Goal: Information Seeking & Learning: Learn about a topic

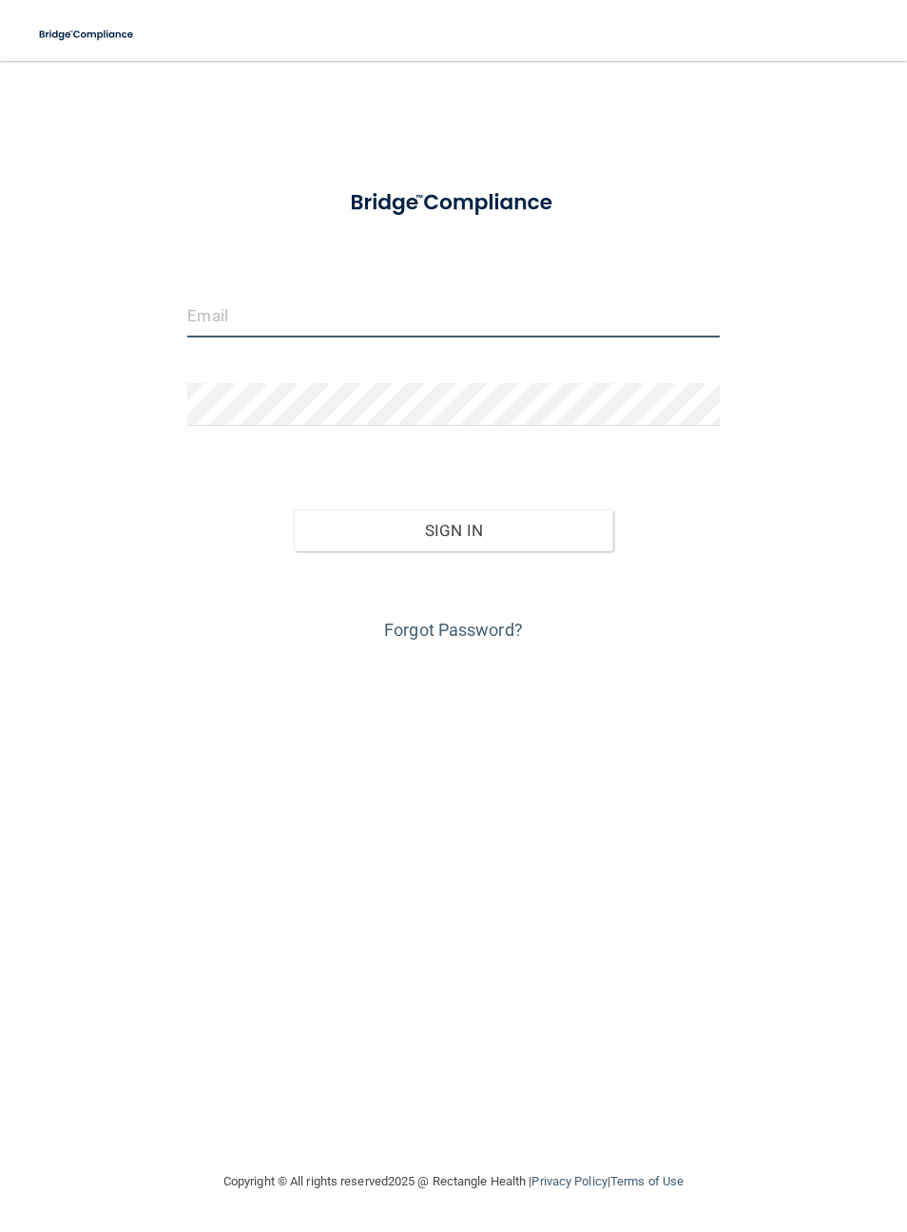
type input "[PERSON_NAME][EMAIL_ADDRESS][PERSON_NAME][DOMAIN_NAME]"
click at [454, 529] on button "Sign In" at bounding box center [454, 531] width 320 height 42
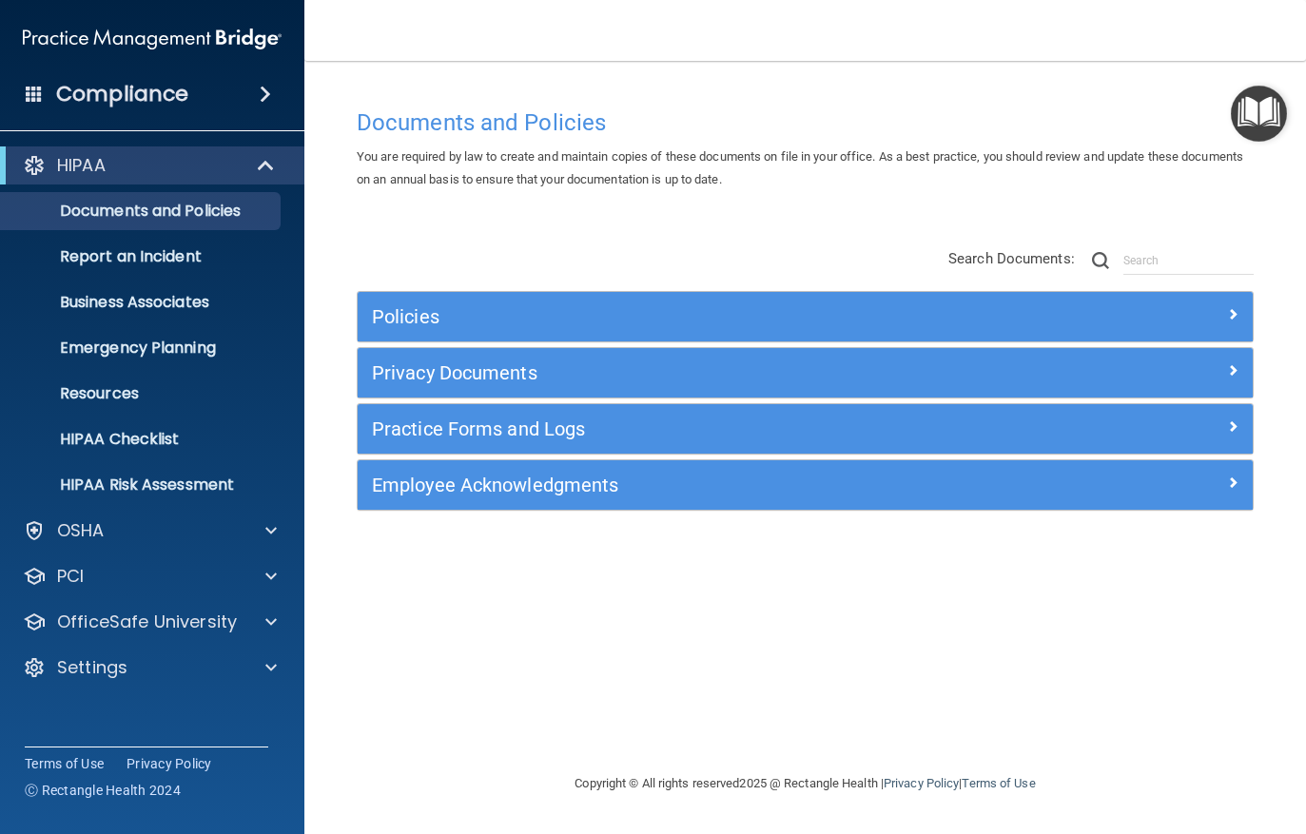
click at [272, 503] on link "HIPAA Risk Assessment" at bounding box center [131, 485] width 300 height 38
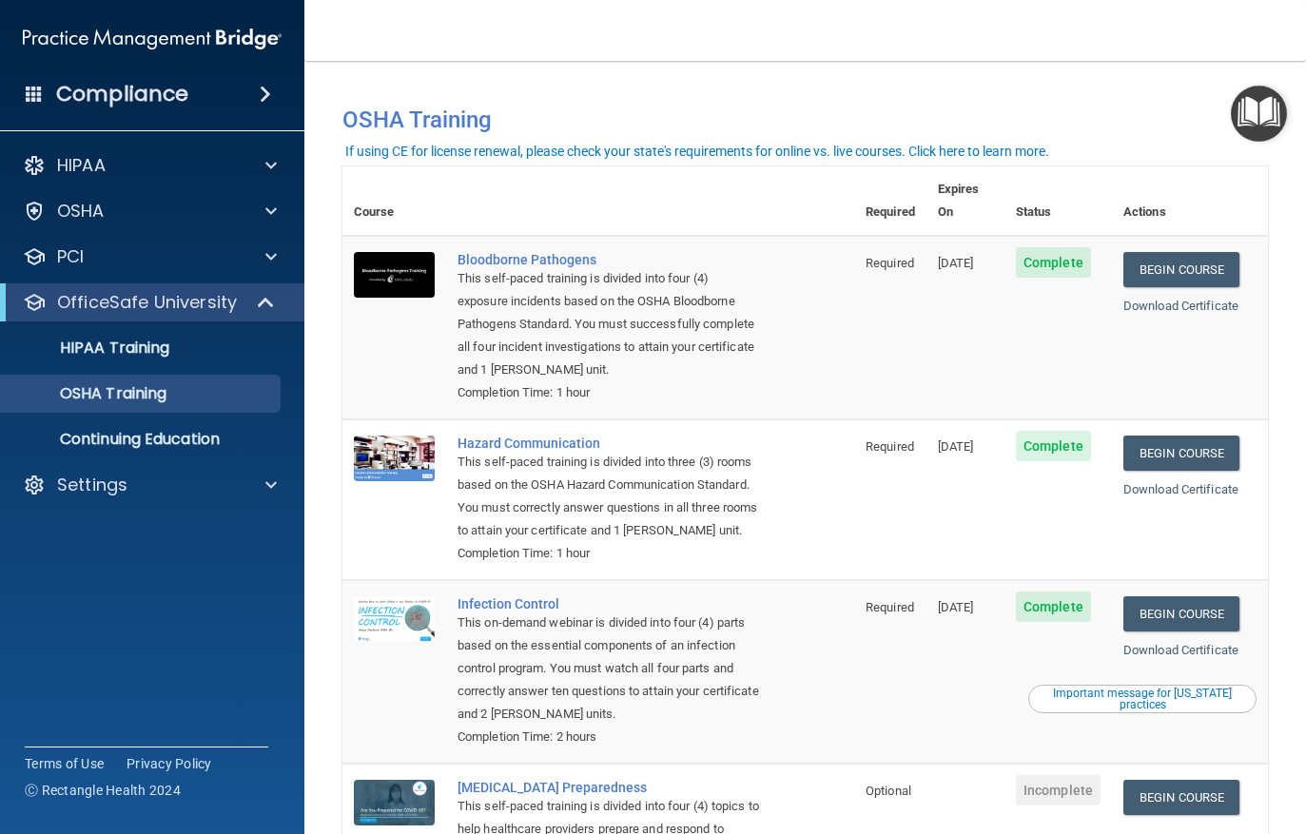
click at [1193, 436] on link "Begin Course" at bounding box center [1181, 453] width 116 height 35
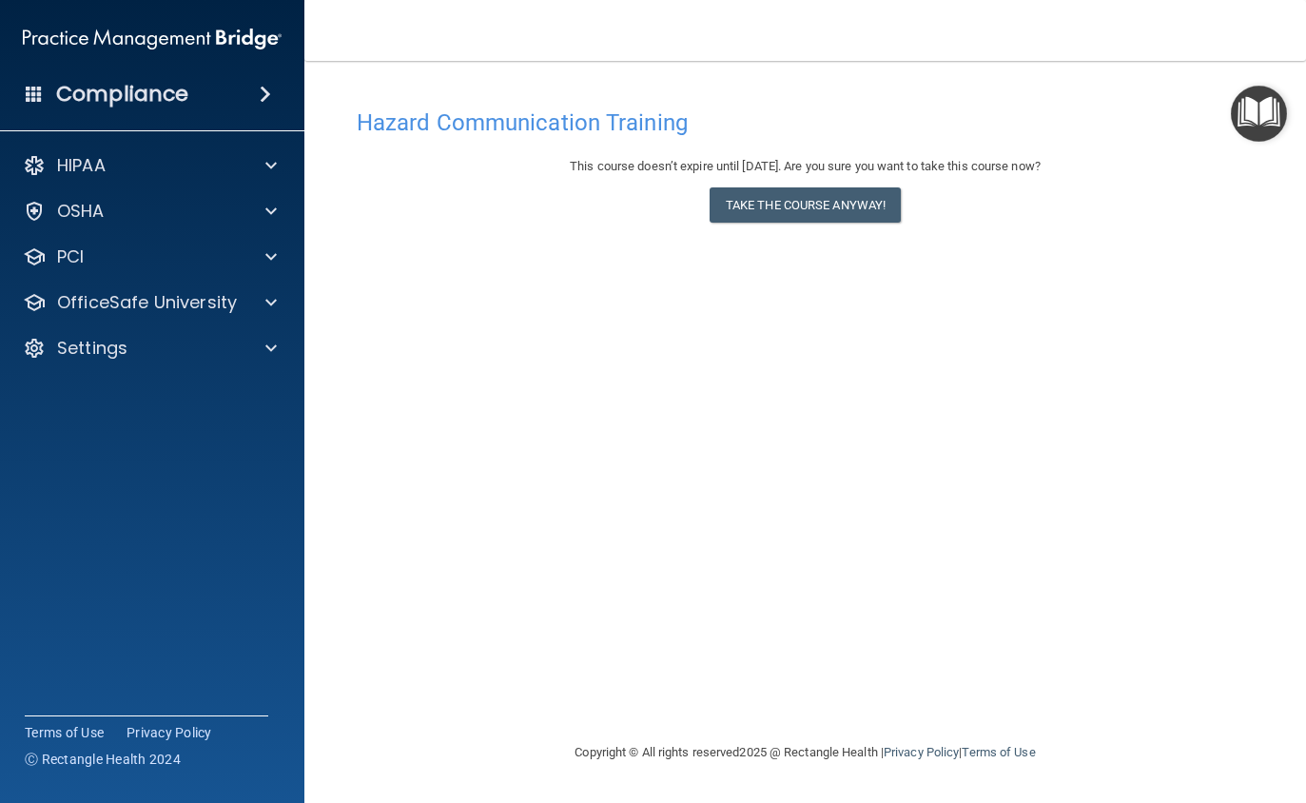
click at [815, 204] on button "Take the course anyway!" at bounding box center [804, 204] width 191 height 35
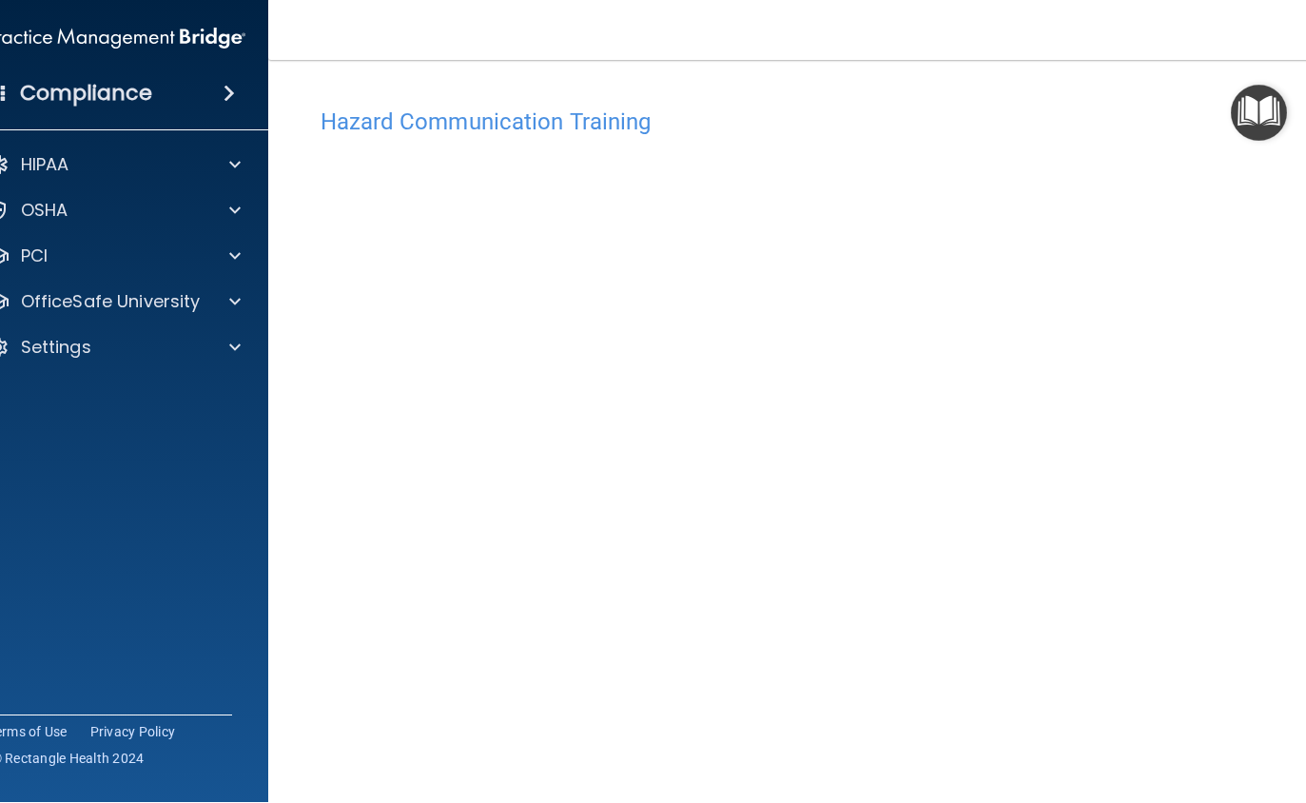
click at [247, 301] on div at bounding box center [231, 302] width 48 height 23
click at [114, 398] on p "OSHA Training" at bounding box center [53, 393] width 154 height 19
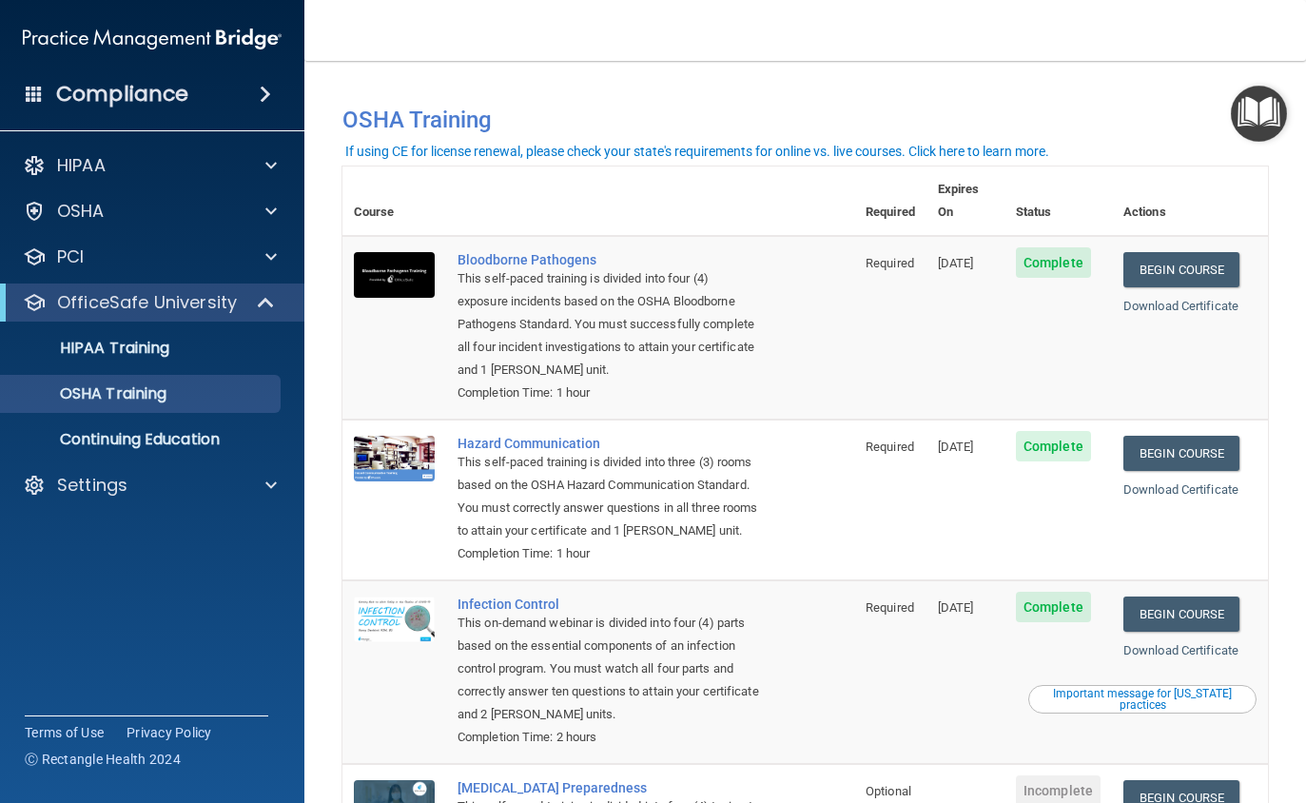
click at [1188, 439] on link "Begin Course" at bounding box center [1181, 453] width 116 height 35
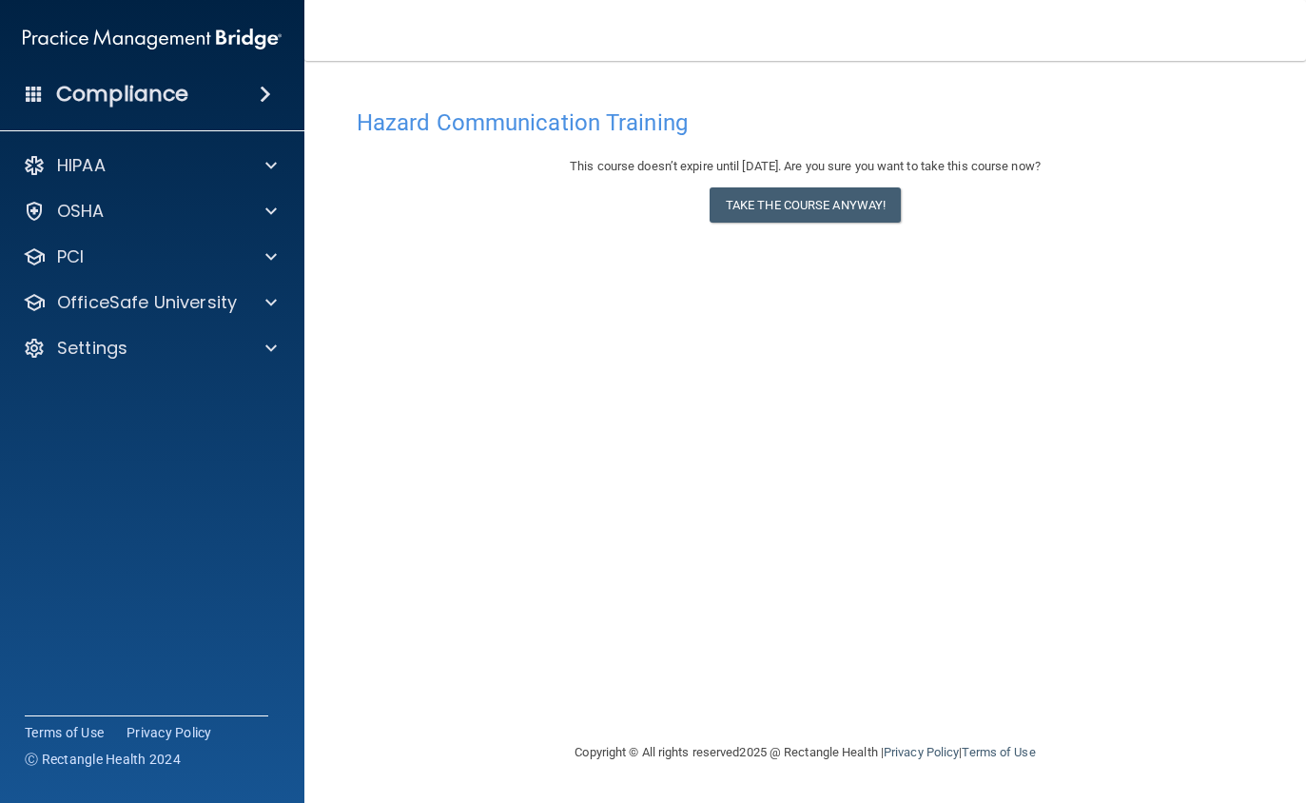
click at [806, 209] on button "Take the course anyway!" at bounding box center [804, 204] width 191 height 35
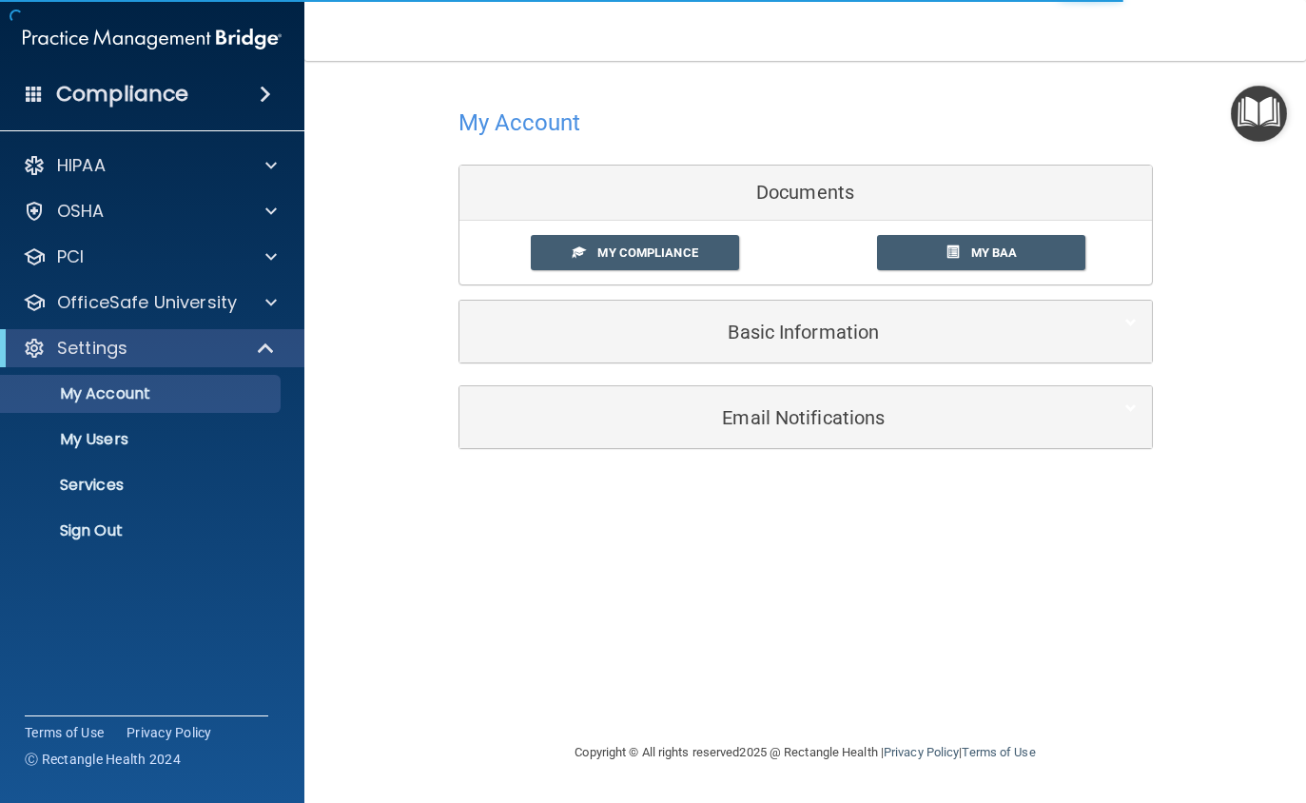
click at [631, 259] on span "My Compliance" at bounding box center [647, 252] width 100 height 14
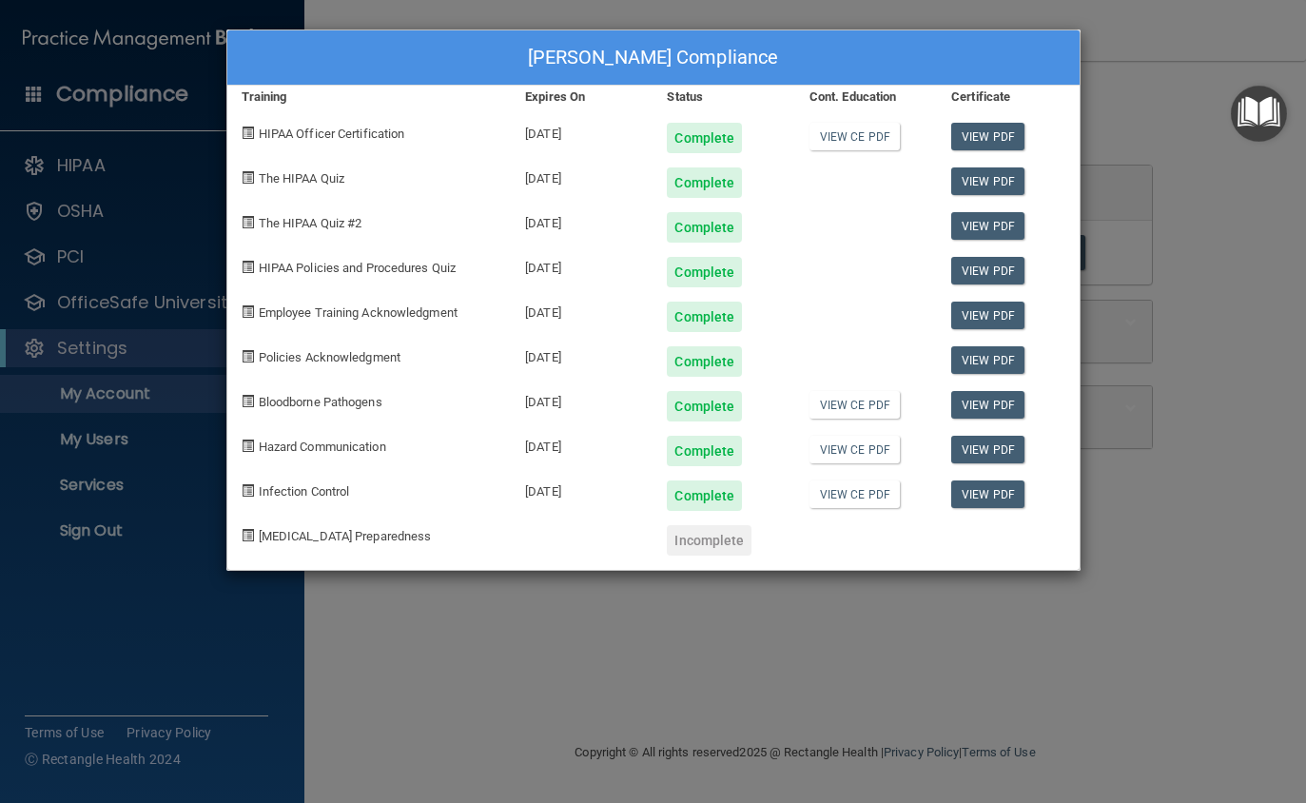
click at [1232, 422] on div "Cindy Allen's Compliance Training Expires On Status Cont. Education Certificate…" at bounding box center [653, 401] width 1306 height 803
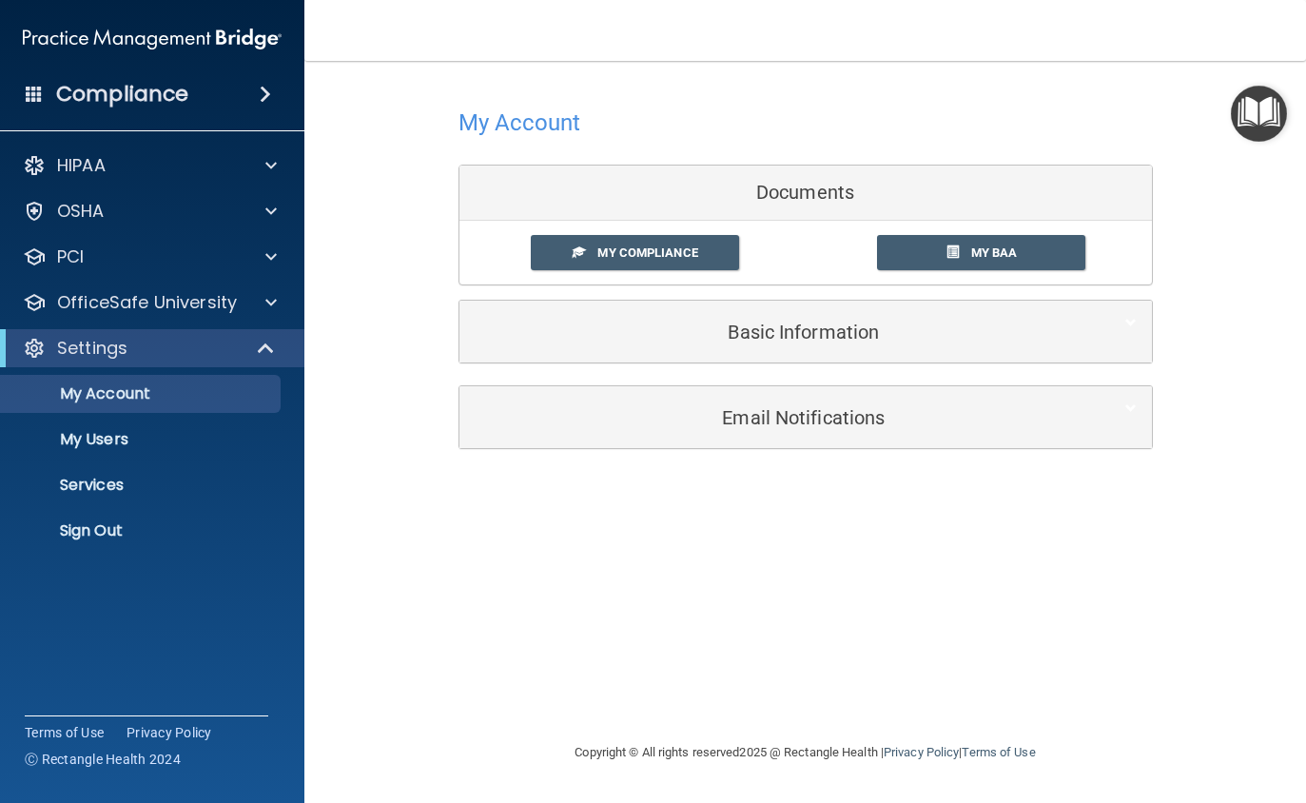
click at [199, 302] on p "OfficeSafe University" at bounding box center [147, 302] width 180 height 23
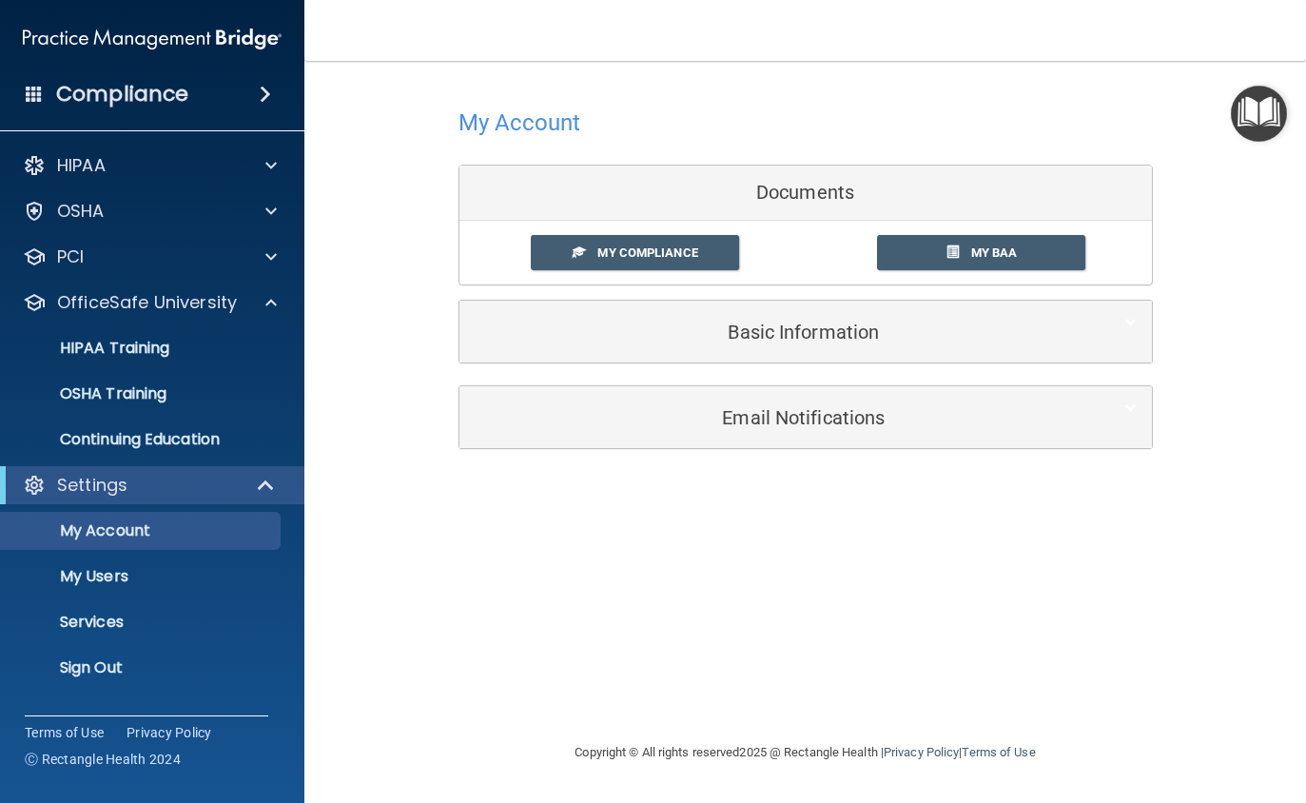
click at [162, 351] on p "HIPAA Training" at bounding box center [90, 348] width 157 height 19
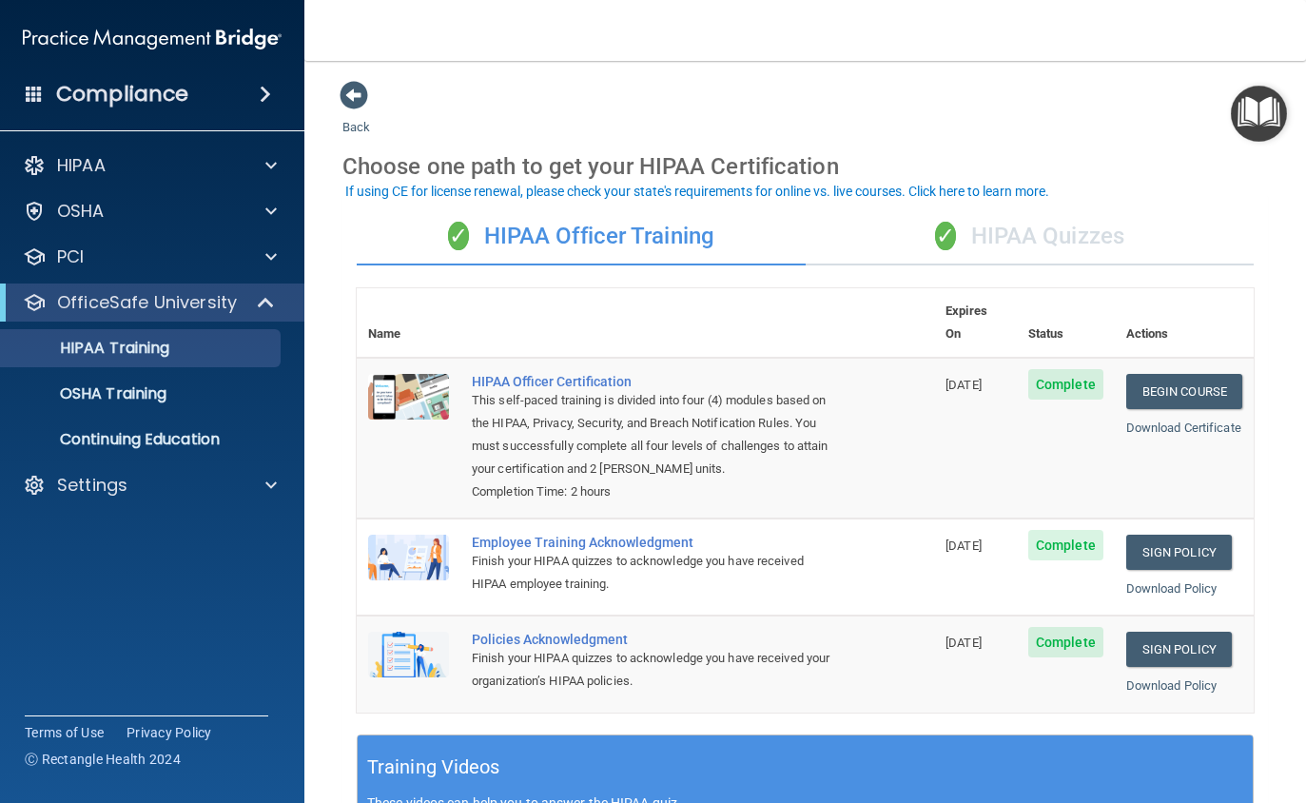
click at [107, 481] on p "Settings" at bounding box center [92, 485] width 70 height 23
click at [130, 538] on p "My Account" at bounding box center [142, 530] width 260 height 19
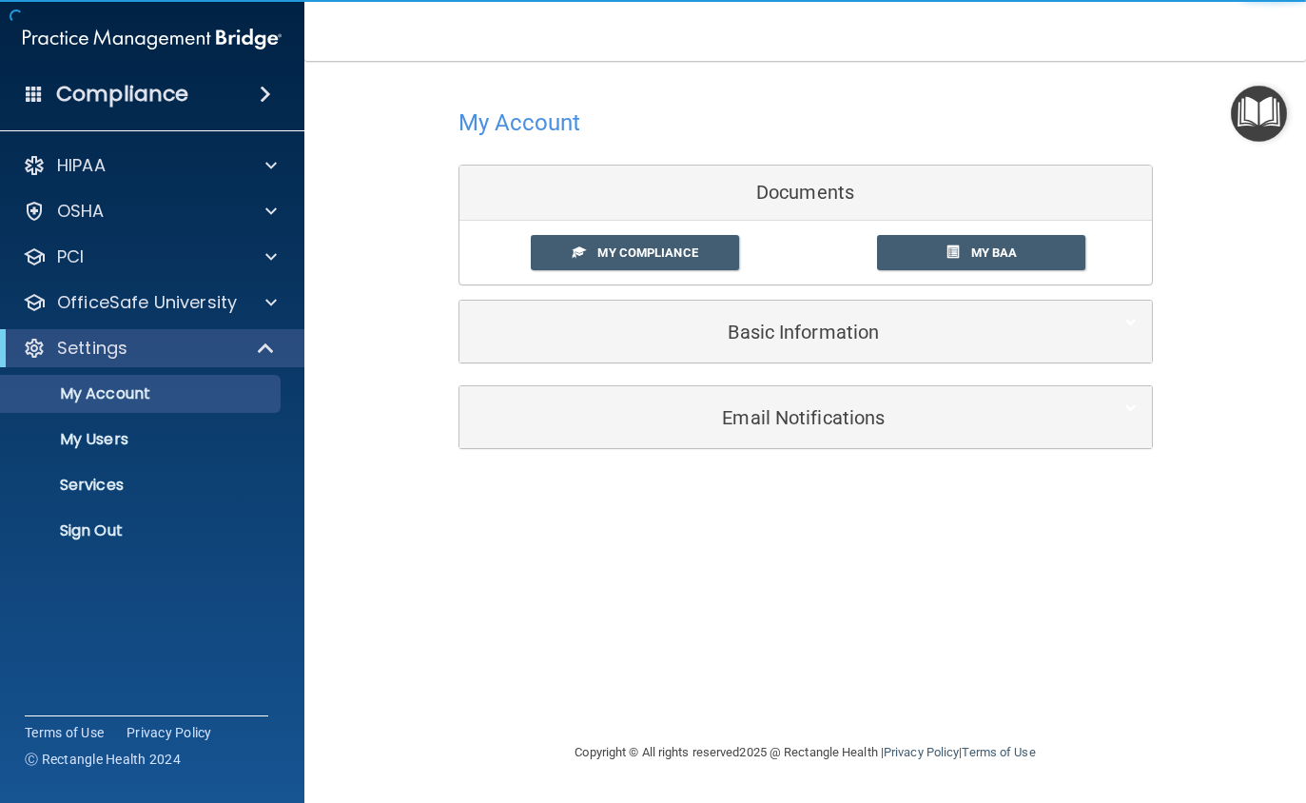
click at [625, 256] on span "My Compliance" at bounding box center [647, 252] width 100 height 14
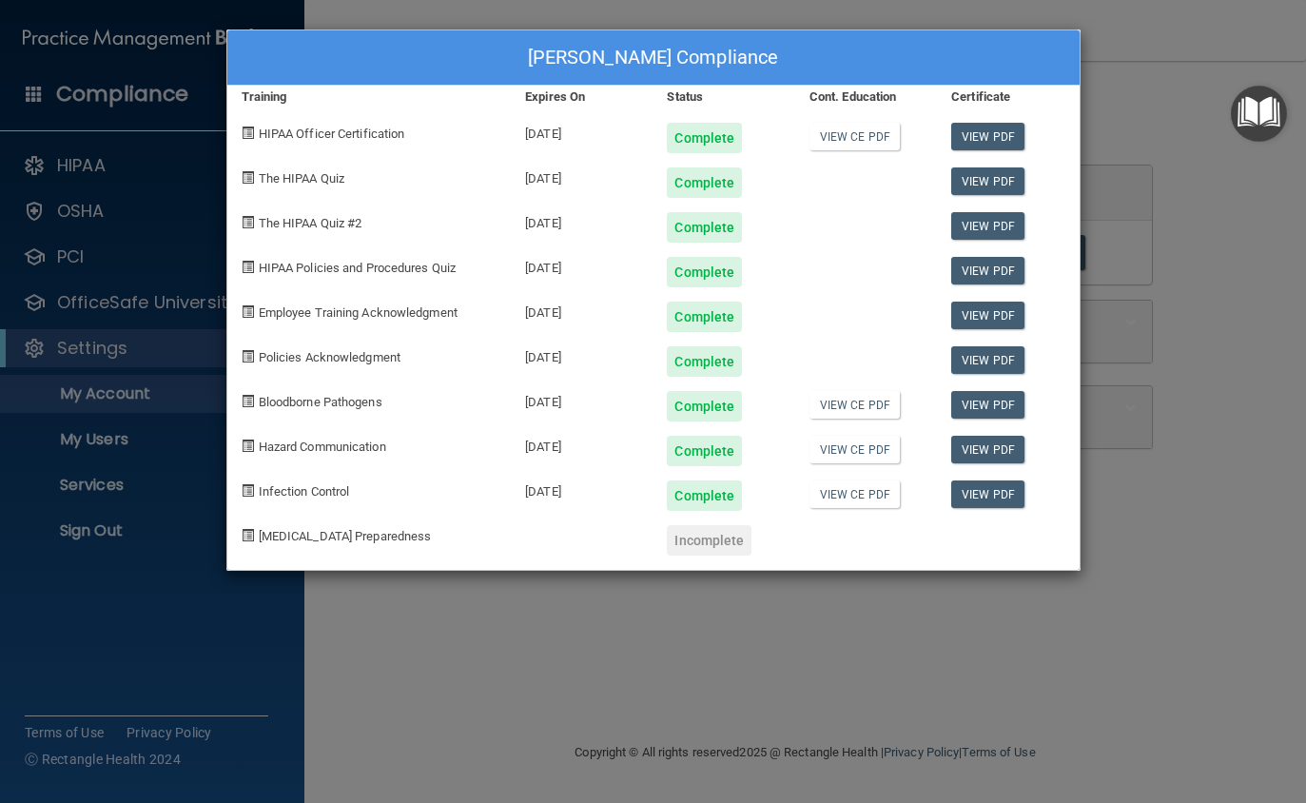
click at [1209, 326] on div "Cindy Allen's Compliance Training Expires On Status Cont. Education Certificate…" at bounding box center [653, 401] width 1306 height 803
